Goal: Information Seeking & Learning: Learn about a topic

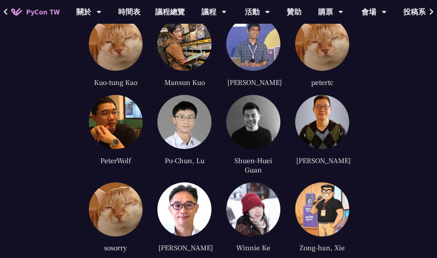
scroll to position [1823, 0]
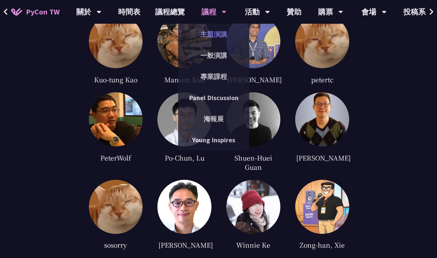
click at [219, 34] on link "主題演講" at bounding box center [213, 34] width 71 height 17
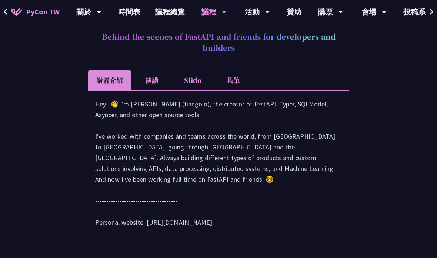
scroll to position [322, 0]
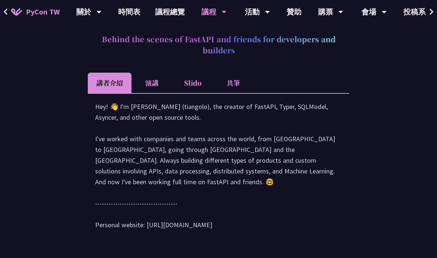
click at [223, 13] on div "議程 主題演講 一般演講 專業課程 Panel Discussion 海報展 Young Inspires" at bounding box center [214, 12] width 44 height 24
click at [215, 18] on div "議程" at bounding box center [214, 12] width 25 height 24
click at [213, 13] on div "議程" at bounding box center [214, 12] width 25 height 24
click at [205, 13] on div "議程" at bounding box center [214, 12] width 25 height 24
click at [222, 11] on icon at bounding box center [224, 12] width 4 height 3
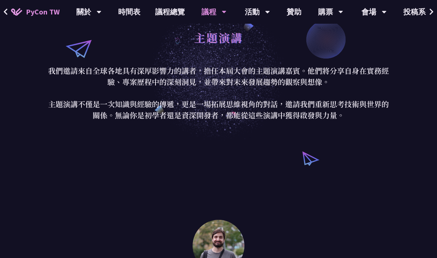
scroll to position [0, 0]
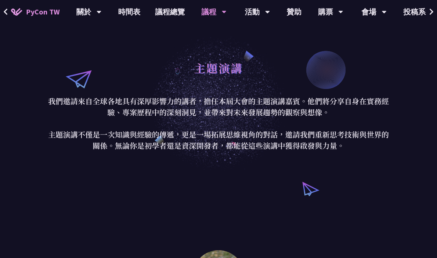
click at [222, 11] on icon at bounding box center [224, 12] width 4 height 3
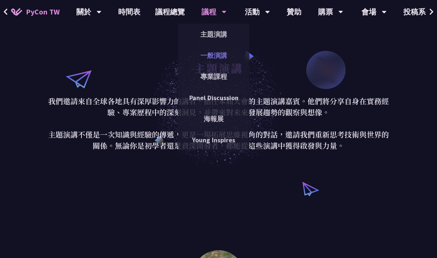
click at [213, 56] on link "一般演講" at bounding box center [213, 55] width 71 height 17
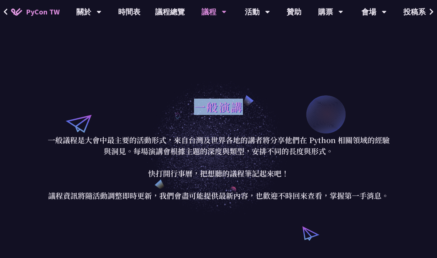
click at [384, 168] on p "一般議程是大會中最主要的活動形式，來自台灣及世界各地的講者將分享他們在 Python 相關領域的經驗與洞見。每場演講會根據主題的深度與類型，安排不同的長度與形…" at bounding box center [218, 167] width 345 height 67
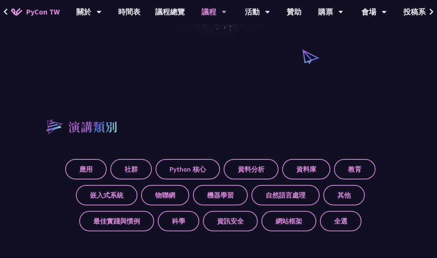
scroll to position [176, 0]
click at [133, 14] on link "時間表" at bounding box center [129, 12] width 37 height 24
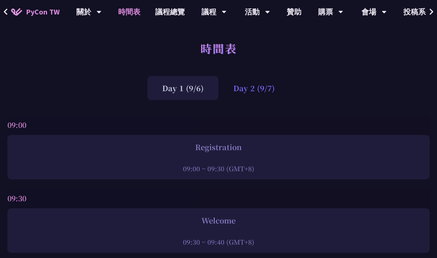
click at [254, 89] on div "Day 2 (9/7)" at bounding box center [254, 88] width 71 height 24
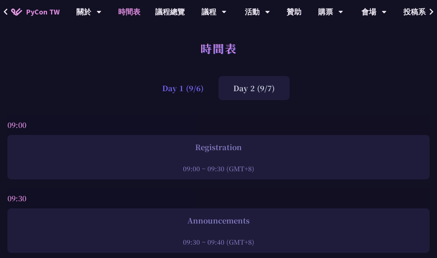
click at [187, 94] on div "Day 1 (9/6)" at bounding box center [182, 88] width 71 height 24
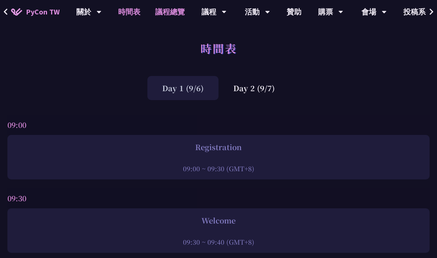
click at [166, 20] on link "議程總覽" at bounding box center [170, 12] width 44 height 24
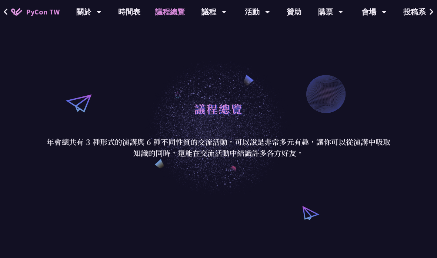
scroll to position [21, 0]
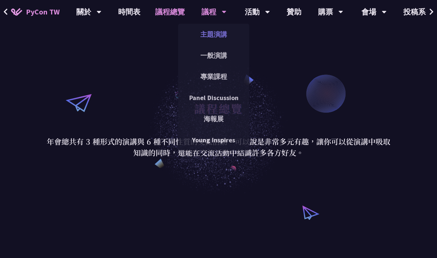
click at [219, 32] on link "主題演講" at bounding box center [213, 34] width 71 height 17
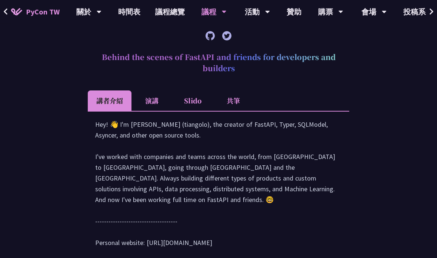
click at [165, 100] on li "演講" at bounding box center [152, 101] width 41 height 20
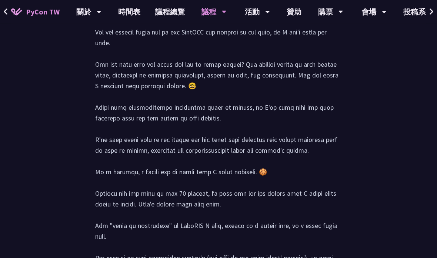
scroll to position [450, 0]
click at [129, 11] on link "時間表" at bounding box center [129, 12] width 37 height 24
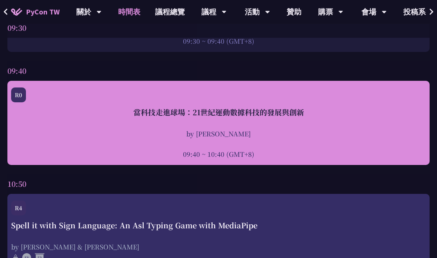
click at [387, 140] on div at bounding box center [218, 143] width 415 height 11
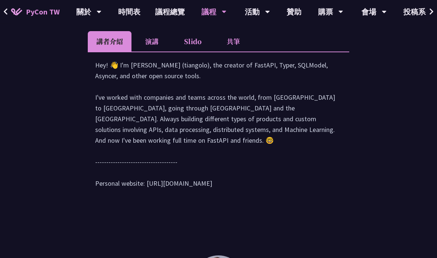
scroll to position [583, 0]
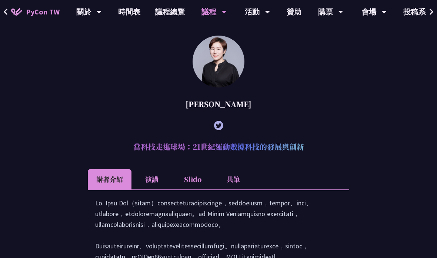
click at [157, 177] on li "演講" at bounding box center [152, 179] width 41 height 20
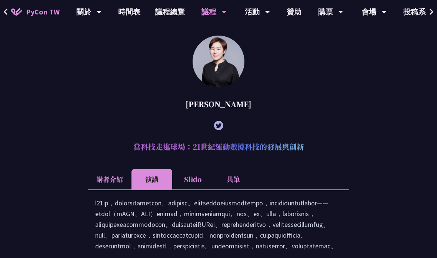
click at [237, 179] on li "共筆" at bounding box center [233, 179] width 41 height 20
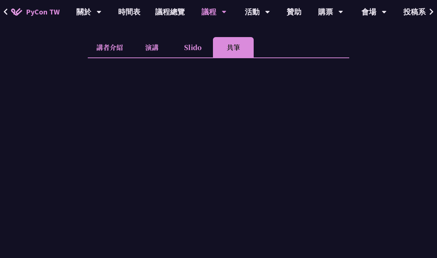
scroll to position [715, 0]
click at [202, 49] on li "Slido" at bounding box center [192, 47] width 41 height 20
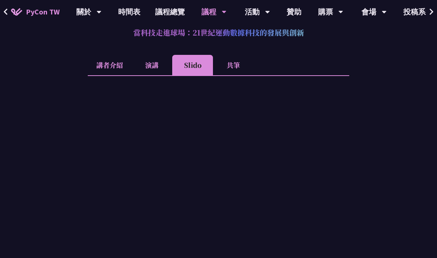
scroll to position [713, 0]
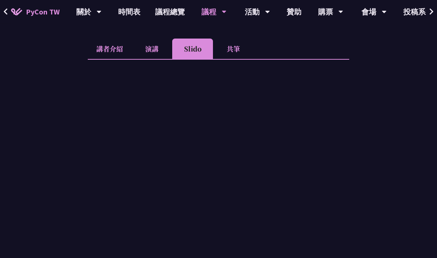
click at [152, 44] on li "演講" at bounding box center [152, 49] width 41 height 20
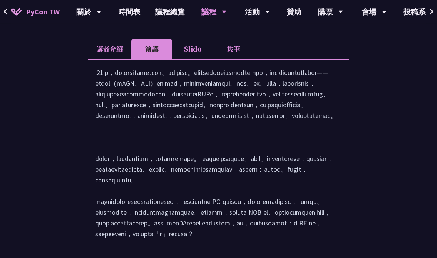
scroll to position [714, 0]
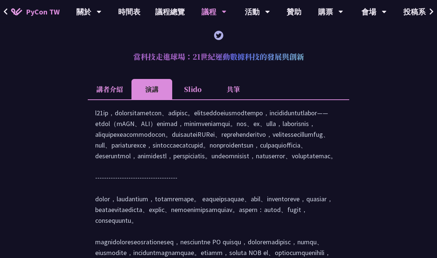
click at [111, 89] on li "講者介紹" at bounding box center [110, 89] width 44 height 20
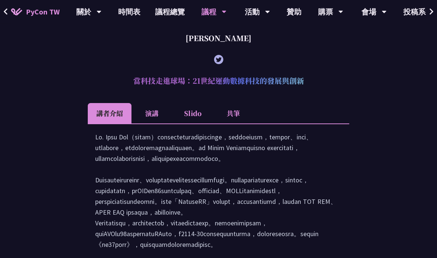
scroll to position [618, 0]
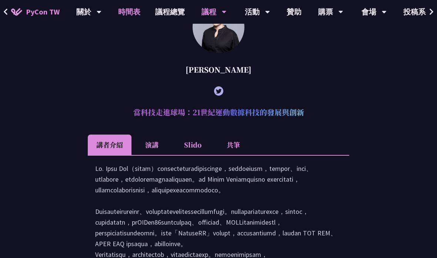
click at [128, 18] on link "時間表" at bounding box center [129, 12] width 37 height 24
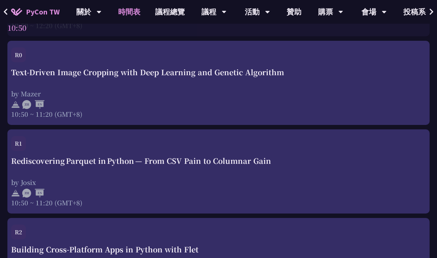
scroll to position [611, 0]
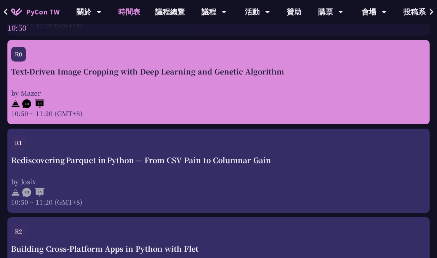
click at [374, 96] on div "by Mazer" at bounding box center [218, 92] width 415 height 9
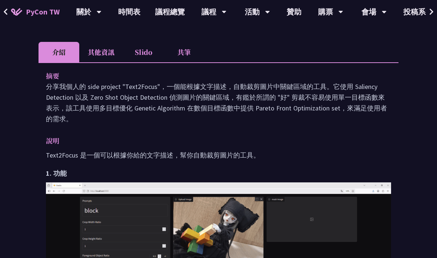
scroll to position [222, 0]
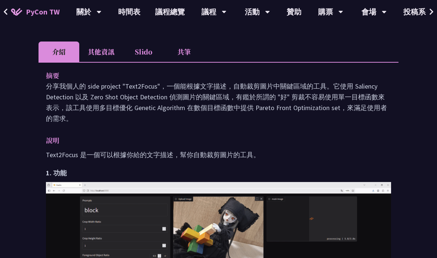
click at [10, 12] on button at bounding box center [5, 12] width 11 height 24
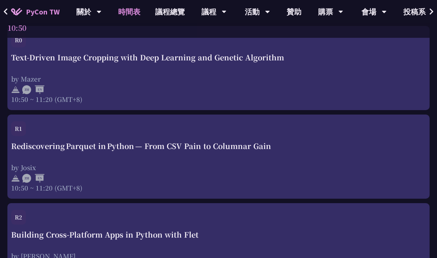
scroll to position [630, 0]
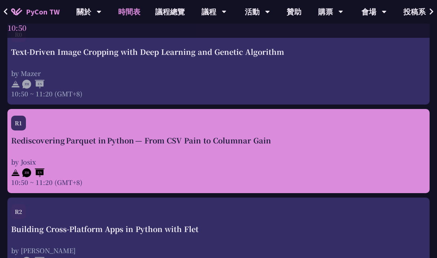
click at [367, 158] on div "by Josix" at bounding box center [218, 161] width 415 height 9
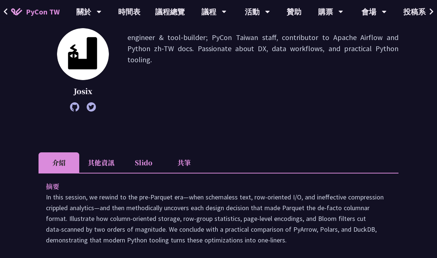
scroll to position [99, 0]
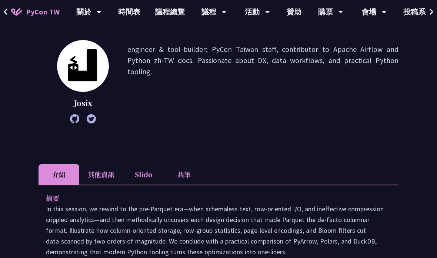
click at [98, 176] on li "其他資訊" at bounding box center [101, 174] width 44 height 20
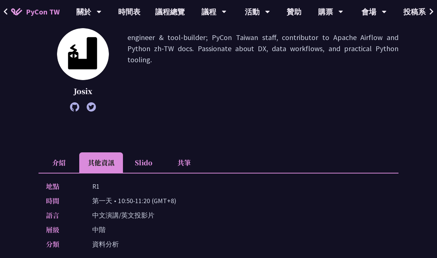
scroll to position [131, 0]
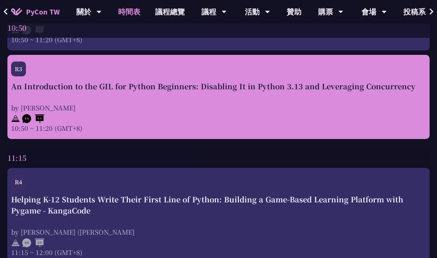
scroll to position [862, 0]
click at [372, 121] on div at bounding box center [218, 117] width 415 height 11
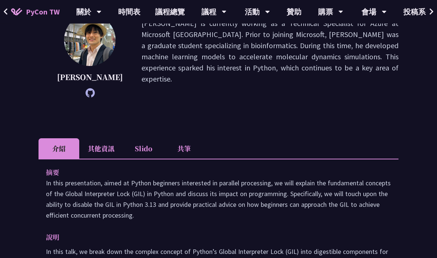
scroll to position [169, 0]
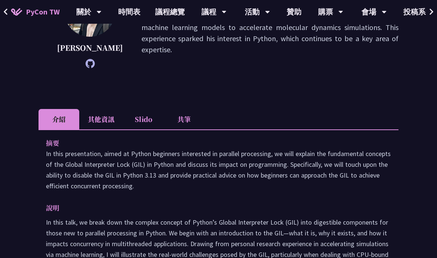
click at [98, 123] on li "其他資訊" at bounding box center [101, 119] width 44 height 20
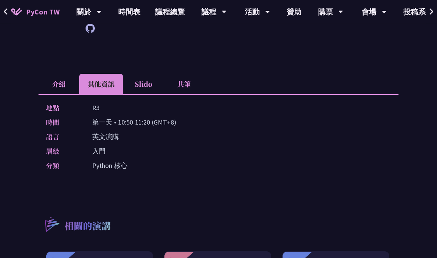
click at [138, 83] on li "Slido" at bounding box center [143, 84] width 41 height 20
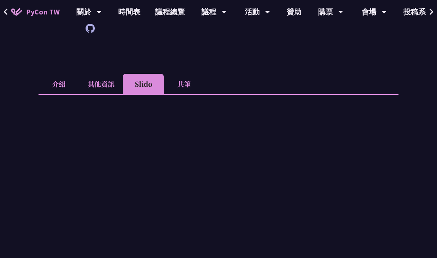
click at [67, 83] on li "介紹" at bounding box center [59, 84] width 41 height 20
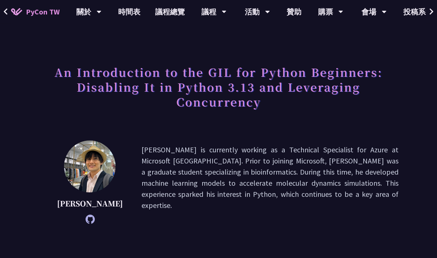
scroll to position [0, 0]
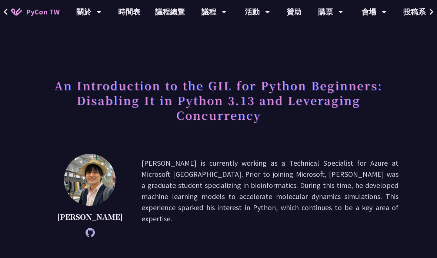
click at [8, 14] on button at bounding box center [5, 12] width 11 height 24
click at [9, 12] on button at bounding box center [5, 12] width 11 height 24
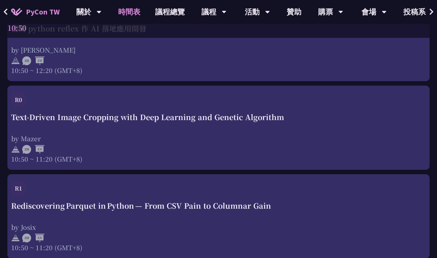
scroll to position [566, 0]
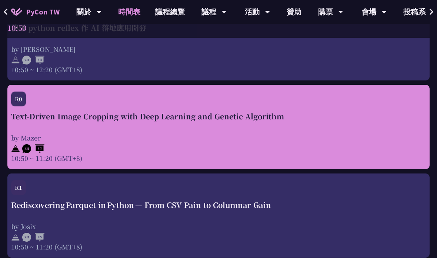
click at [375, 137] on div "by Mazer" at bounding box center [218, 137] width 415 height 9
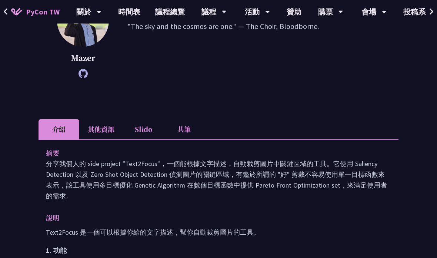
scroll to position [146, 0]
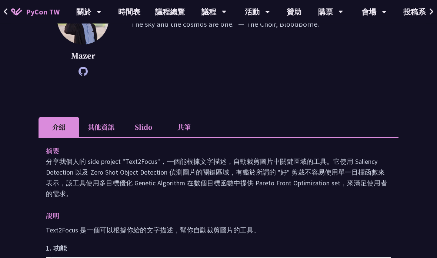
click at [98, 127] on li "其他資訊" at bounding box center [101, 127] width 44 height 20
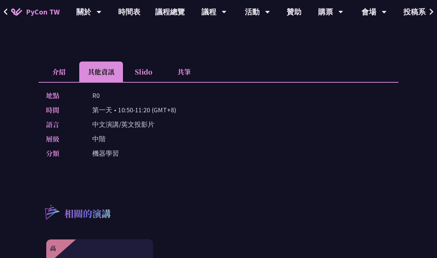
scroll to position [209, 0]
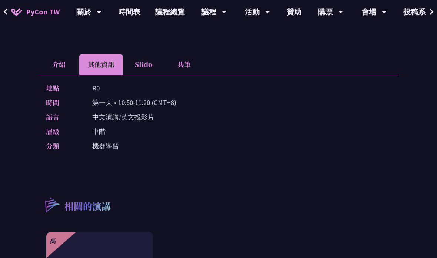
click at [138, 64] on li "Slido" at bounding box center [143, 64] width 41 height 20
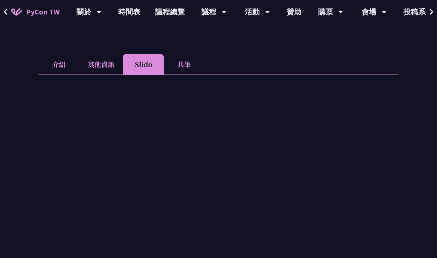
click at [181, 66] on li "共筆" at bounding box center [184, 64] width 41 height 20
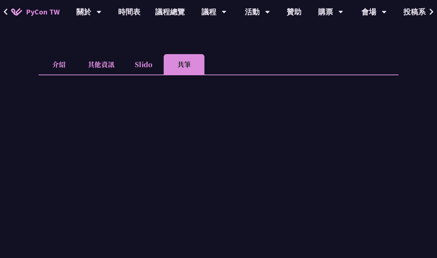
click at [100, 66] on li "其他資訊" at bounding box center [101, 64] width 44 height 20
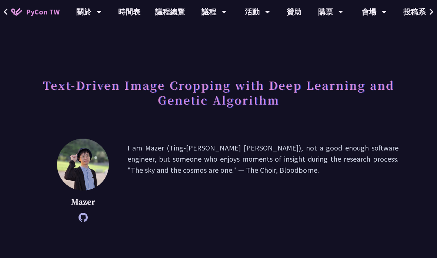
scroll to position [0, 0]
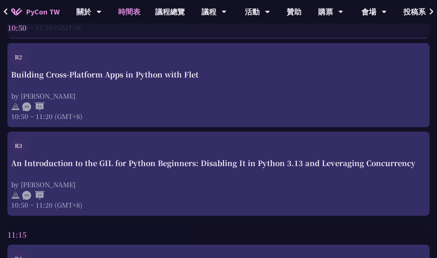
scroll to position [785, 0]
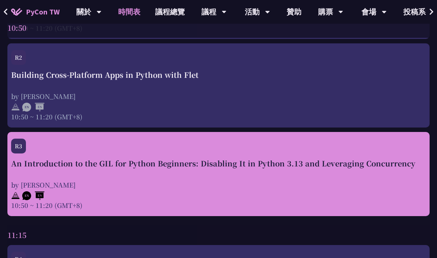
click at [362, 175] on div "An Introduction to the GIL for Python Beginners: Disabling It in Python 3.13 an…" at bounding box center [218, 184] width 415 height 52
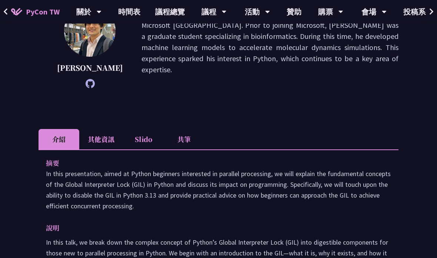
scroll to position [149, 0]
click at [95, 140] on li "其他資訊" at bounding box center [101, 139] width 44 height 20
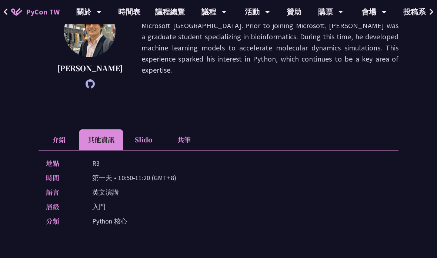
scroll to position [149, 0]
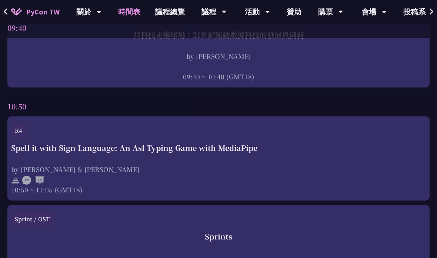
scroll to position [277, 0]
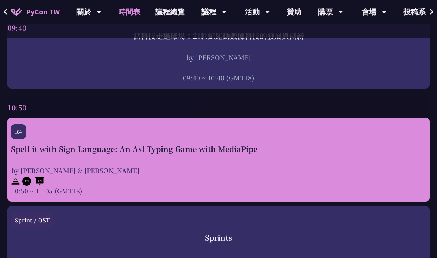
click at [368, 167] on div "by Megan & Ethan" at bounding box center [218, 170] width 415 height 9
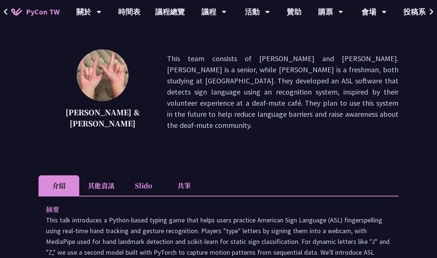
scroll to position [89, 0]
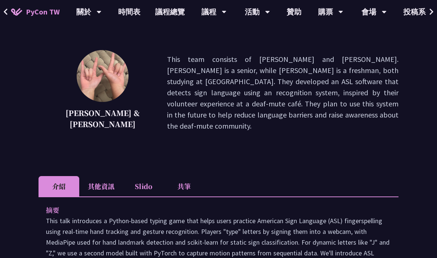
click at [96, 186] on li "其他資訊" at bounding box center [101, 186] width 44 height 20
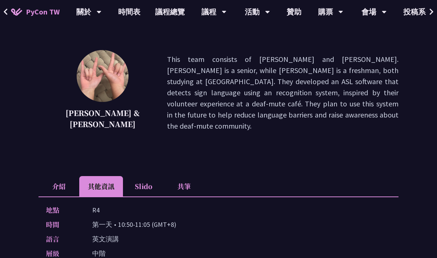
click at [60, 186] on li "介紹" at bounding box center [59, 186] width 41 height 20
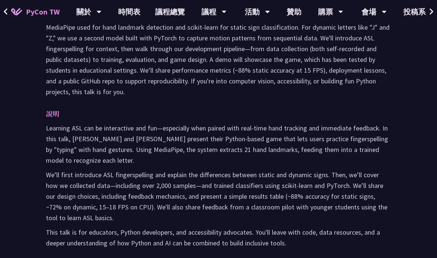
scroll to position [328, 0]
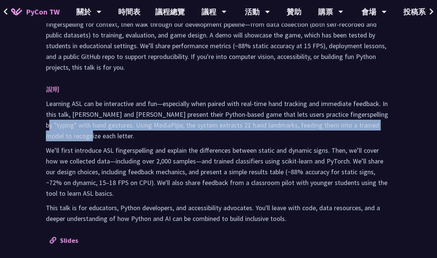
click at [421, 94] on div "Spell it with Sign Language: An Asl Typing Game with MediaPipe Megan & Ethan Th…" at bounding box center [218, 98] width 437 height 853
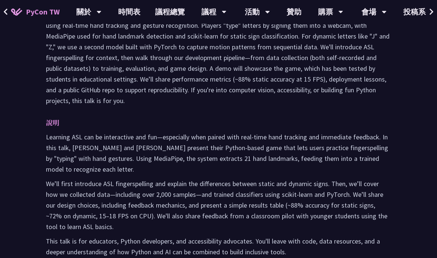
scroll to position [295, 0]
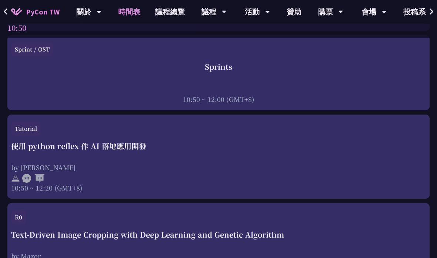
scroll to position [450, 0]
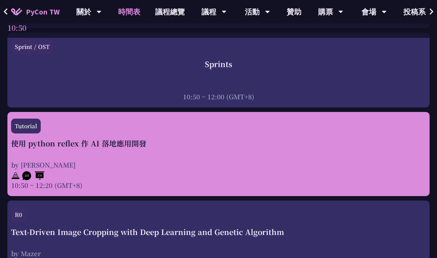
click at [231, 162] on div "by Milo Chen" at bounding box center [218, 164] width 415 height 9
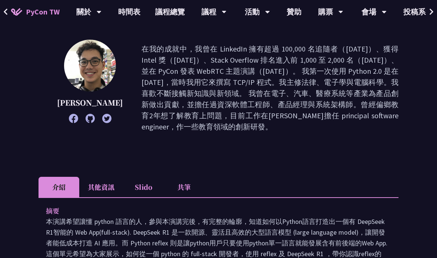
scroll to position [115, 0]
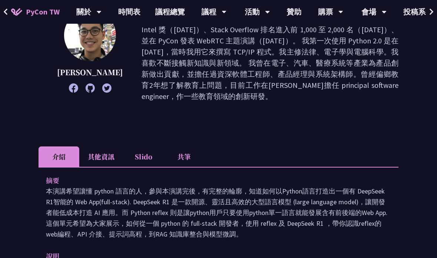
click at [112, 150] on li "其他資訊" at bounding box center [101, 156] width 44 height 20
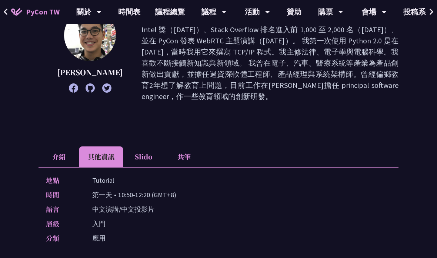
click at [9, 15] on button at bounding box center [5, 12] width 11 height 24
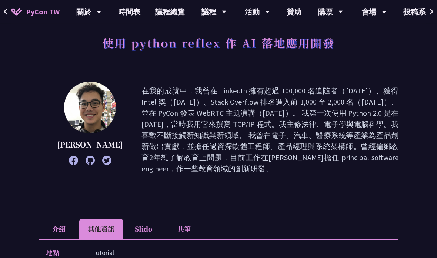
scroll to position [0, 0]
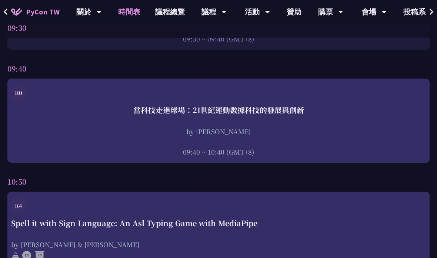
scroll to position [203, 0]
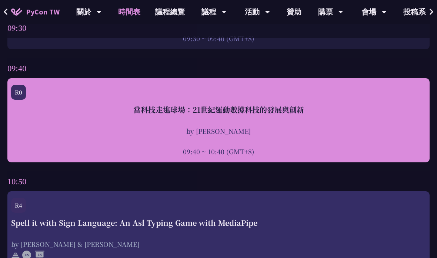
click at [287, 117] on div "當科技走進球場：21世紀運動數據科技的發展與創新 by 林滿新 09:40 ~ 10:40 (GMT+8)" at bounding box center [218, 130] width 415 height 52
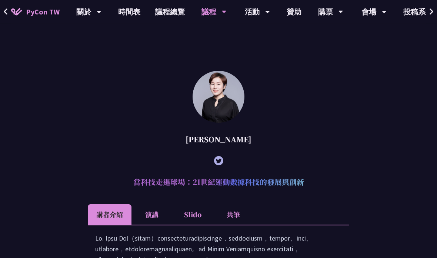
scroll to position [583, 0]
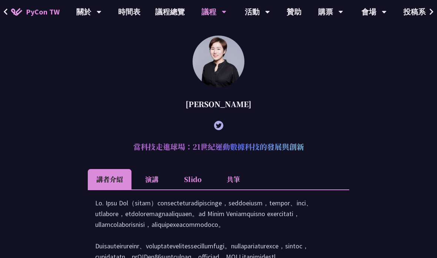
click at [197, 177] on li "Slido" at bounding box center [192, 179] width 41 height 20
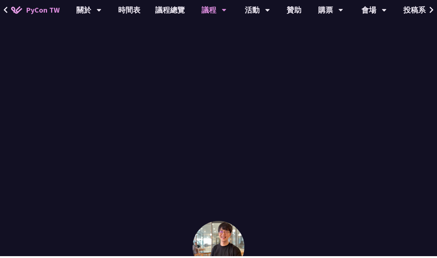
scroll to position [918, 0]
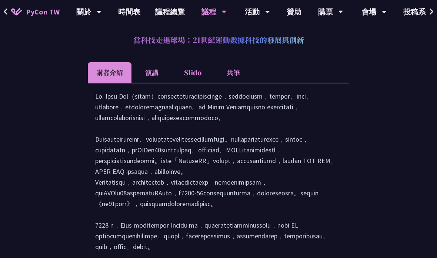
scroll to position [662, 0]
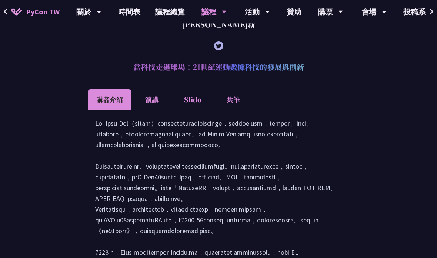
click at [190, 102] on li "Slido" at bounding box center [192, 100] width 41 height 20
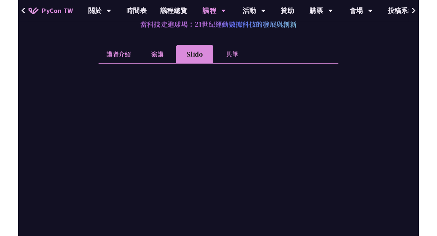
scroll to position [724, 0]
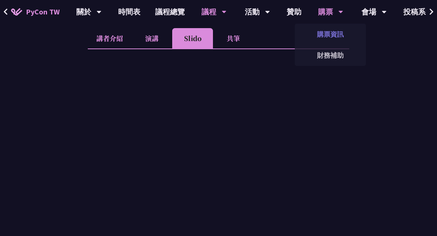
click at [334, 32] on link "購票資訊" at bounding box center [330, 34] width 71 height 17
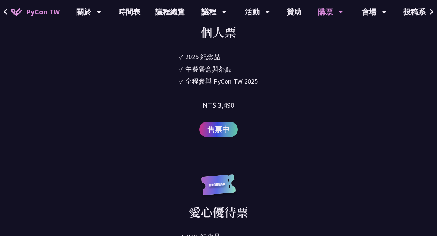
scroll to position [1048, 0]
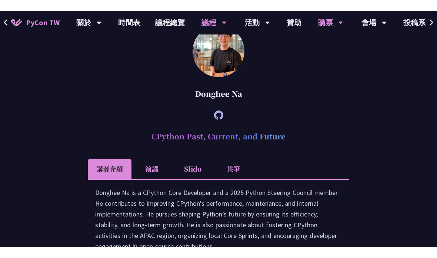
scroll to position [1026, 0]
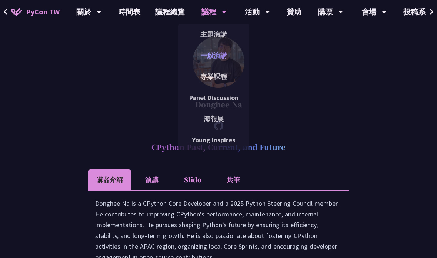
click at [218, 55] on link "一般演講" at bounding box center [213, 55] width 71 height 17
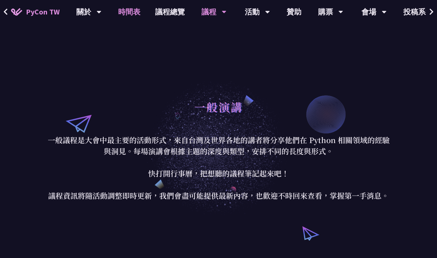
click at [129, 10] on link "時間表" at bounding box center [129, 12] width 37 height 24
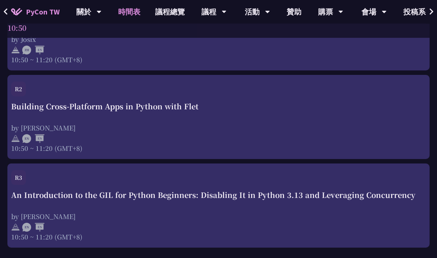
scroll to position [753, 0]
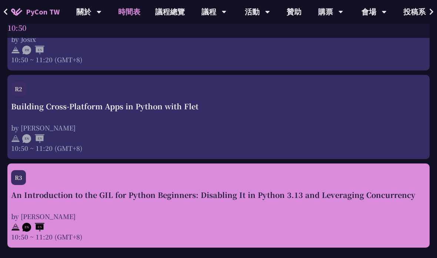
click at [295, 199] on div "An Introduction to the GIL for Python Beginners: Disabling It in Python 3.13 an…" at bounding box center [218, 194] width 415 height 11
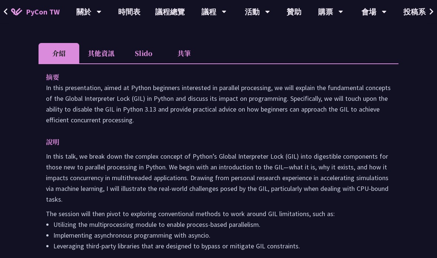
scroll to position [223, 0]
